Goal: Transaction & Acquisition: Book appointment/travel/reservation

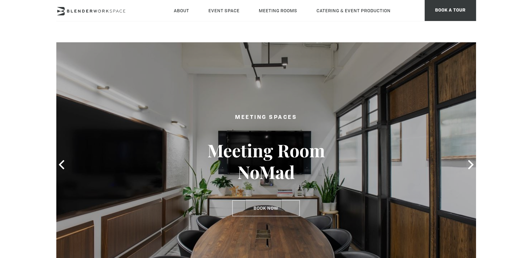
type div "[DATE]"
drag, startPoint x: 464, startPoint y: 163, endPoint x: 470, endPoint y: 165, distance: 5.8
click at [469, 165] on div at bounding box center [265, 164] width 419 height 245
click at [470, 165] on icon at bounding box center [470, 164] width 9 height 9
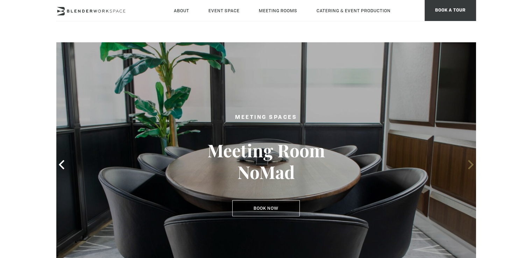
click at [470, 165] on icon at bounding box center [470, 164] width 9 height 9
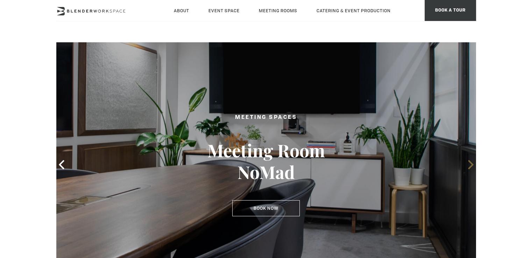
click at [470, 165] on icon at bounding box center [470, 164] width 9 height 9
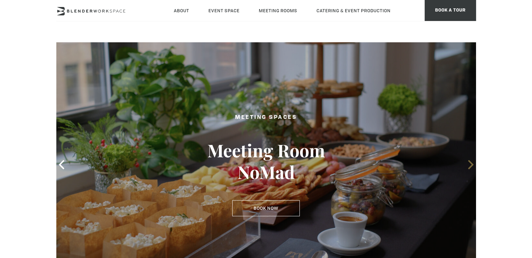
click at [470, 165] on icon at bounding box center [470, 164] width 9 height 9
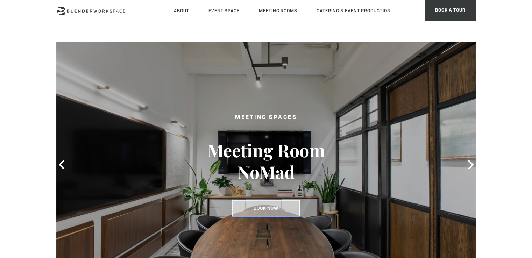
click at [268, 207] on link "Book Now" at bounding box center [265, 208] width 67 height 16
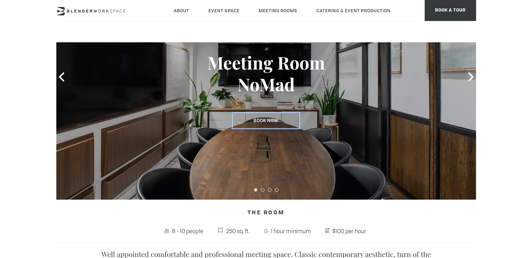
scroll to position [35, 0]
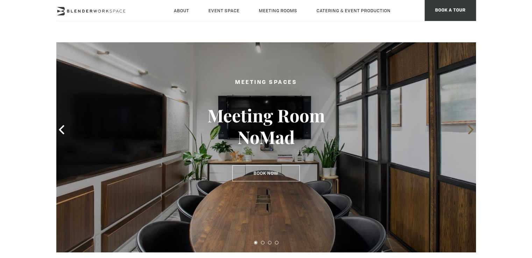
click at [468, 127] on icon at bounding box center [470, 129] width 9 height 9
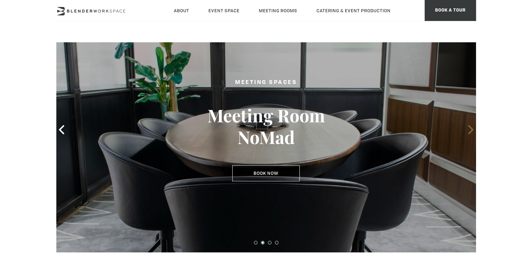
click at [468, 127] on icon at bounding box center [470, 129] width 5 height 9
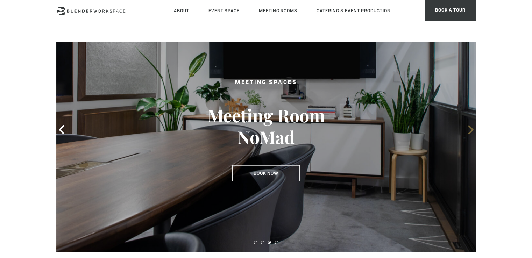
click at [468, 127] on icon at bounding box center [470, 129] width 5 height 9
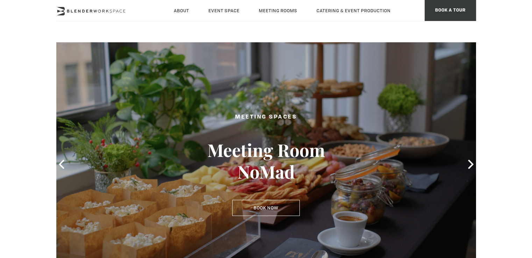
scroll to position [0, 0]
click at [471, 167] on icon at bounding box center [470, 164] width 9 height 9
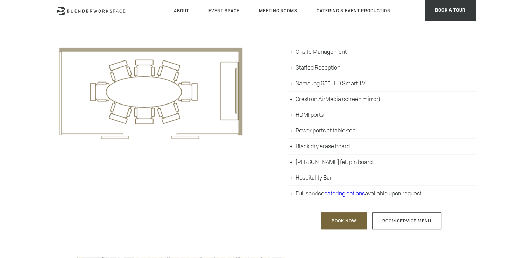
scroll to position [140, 0]
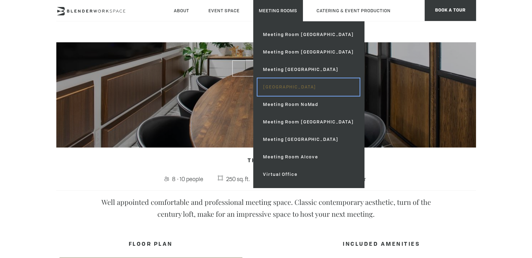
click at [300, 86] on link "[GEOGRAPHIC_DATA]" at bounding box center [308, 86] width 102 height 17
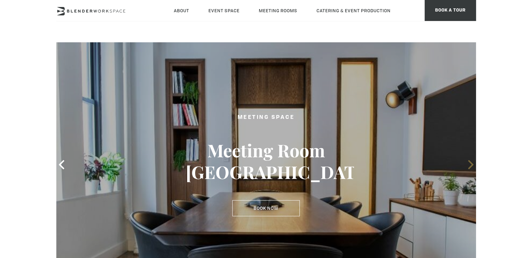
click at [469, 164] on icon at bounding box center [470, 164] width 9 height 9
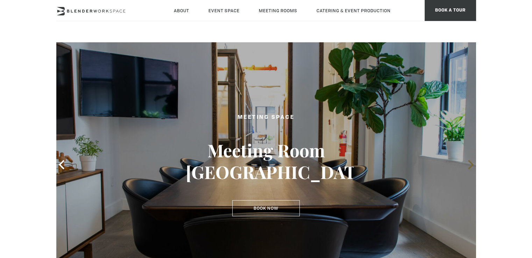
click at [469, 164] on icon at bounding box center [470, 164] width 9 height 9
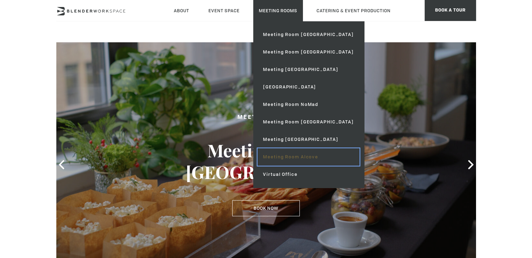
click at [295, 156] on link "Meeting Room Alcove" at bounding box center [308, 156] width 102 height 17
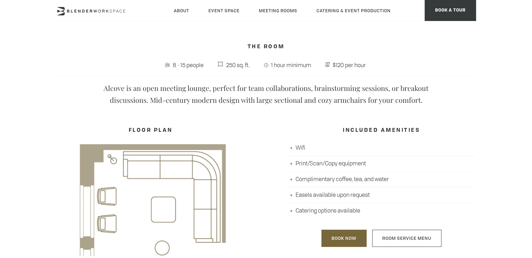
scroll to position [210, 0]
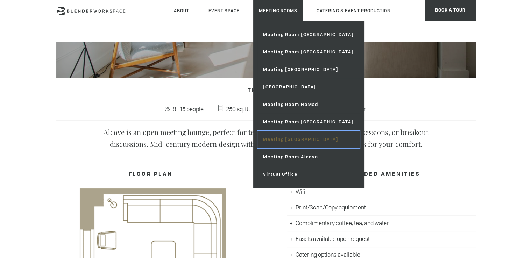
click at [291, 141] on link "Meeting [GEOGRAPHIC_DATA]" at bounding box center [308, 139] width 102 height 17
